Goal: Navigation & Orientation: Find specific page/section

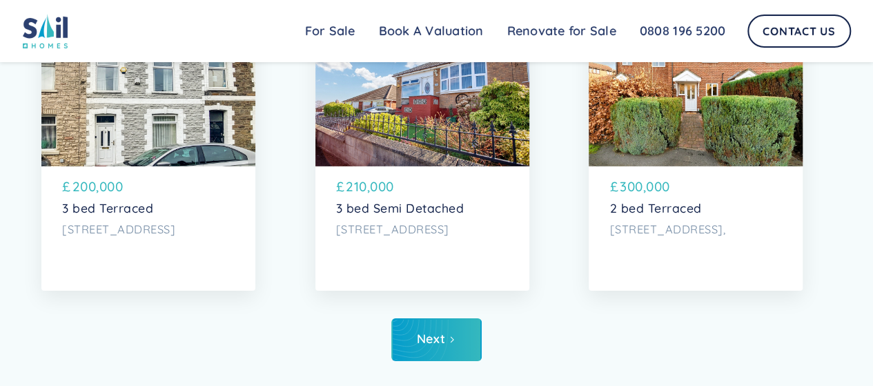
scroll to position [4690, 0]
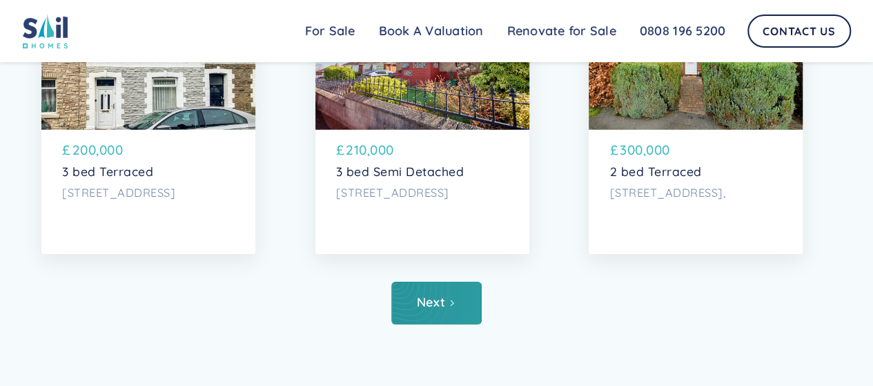
click at [441, 309] on div "Next" at bounding box center [431, 302] width 28 height 14
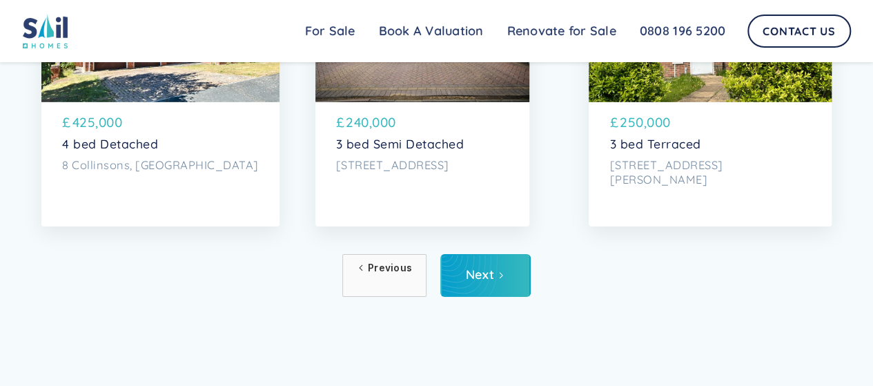
scroll to position [4736, 0]
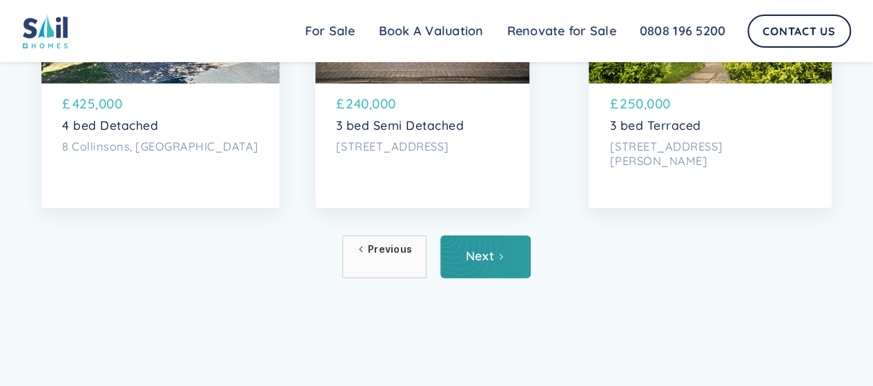
click at [480, 263] on div "Next" at bounding box center [480, 256] width 28 height 14
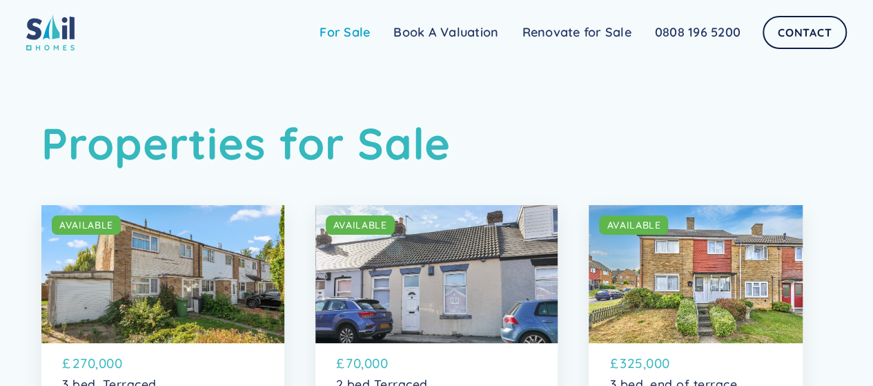
click at [358, 30] on link "For Sale" at bounding box center [345, 33] width 74 height 28
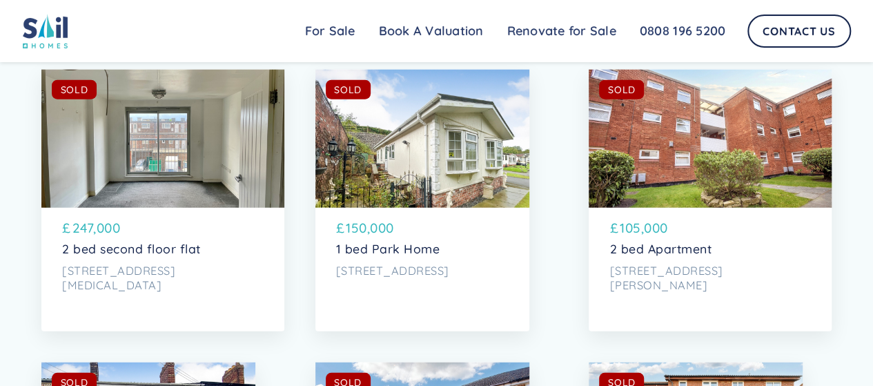
scroll to position [4657, 0]
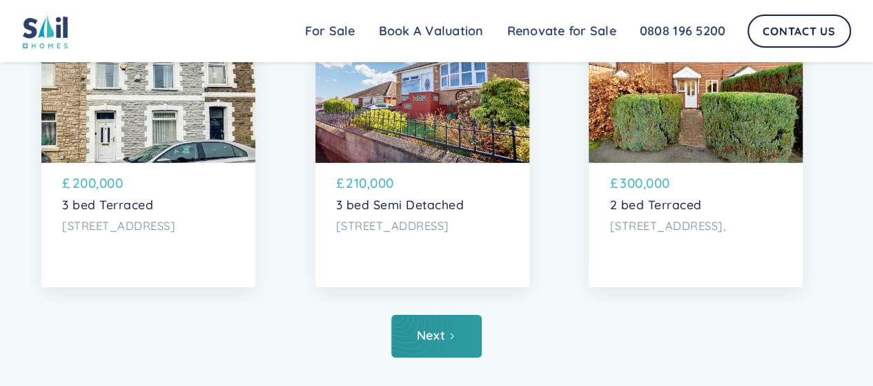
click at [425, 342] on div "Next" at bounding box center [431, 335] width 28 height 14
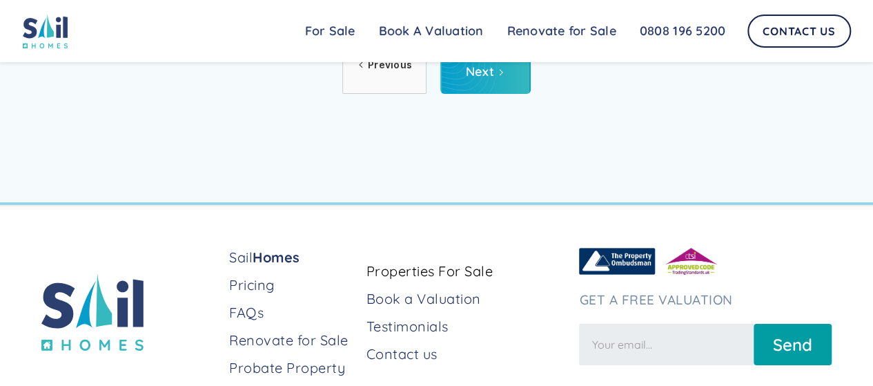
scroll to position [4938, 0]
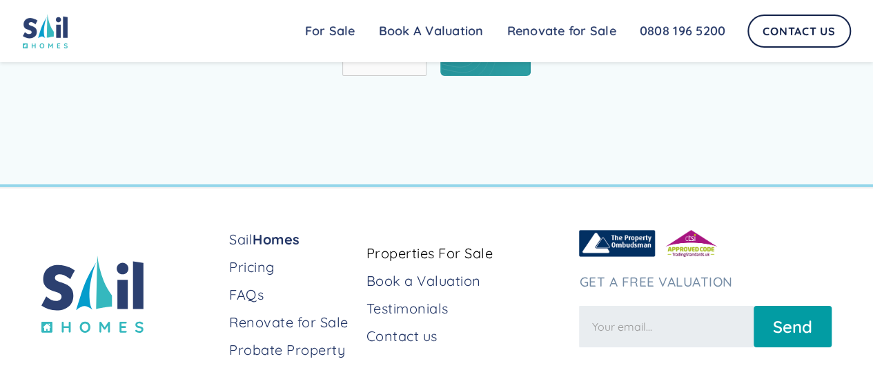
click at [484, 61] on div "Next" at bounding box center [480, 54] width 28 height 14
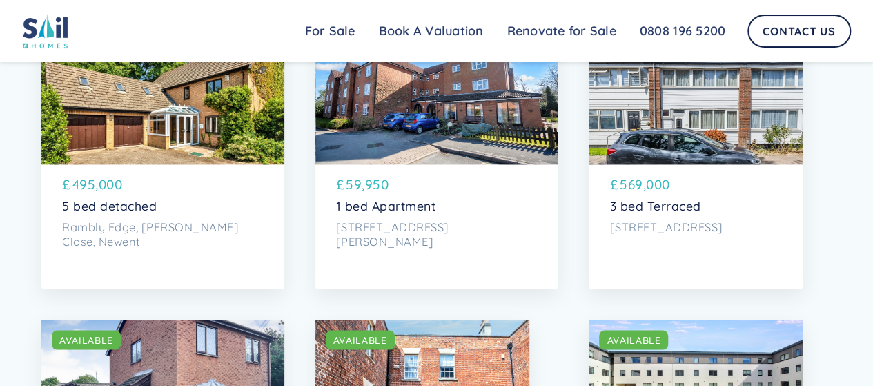
scroll to position [1084, 0]
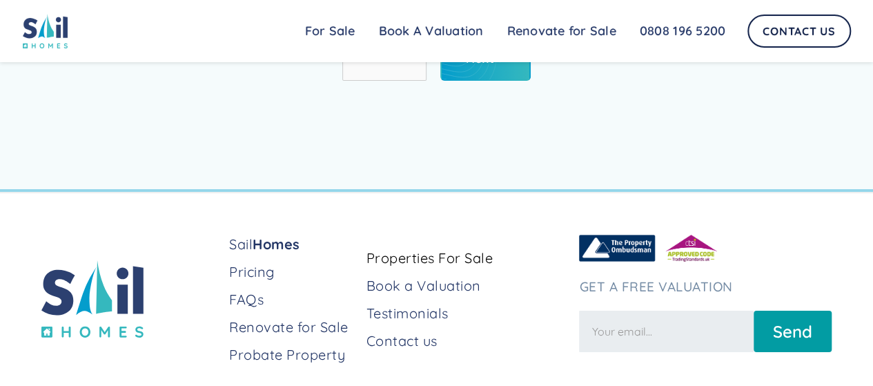
scroll to position [4961, 0]
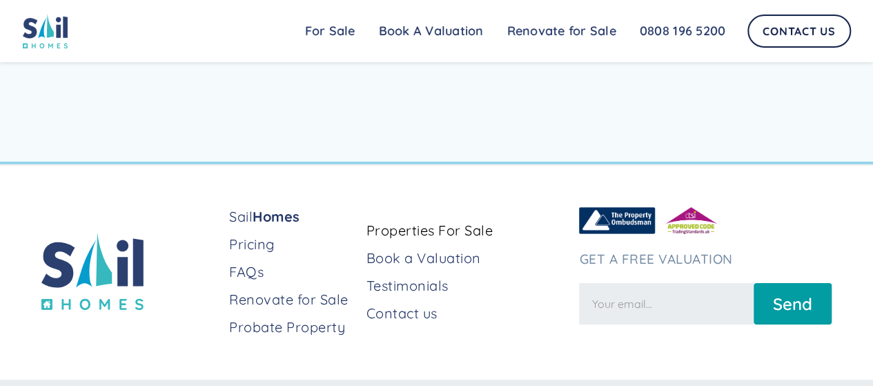
click at [487, 53] on link "Next" at bounding box center [485, 31] width 90 height 43
